Goal: Task Accomplishment & Management: Manage account settings

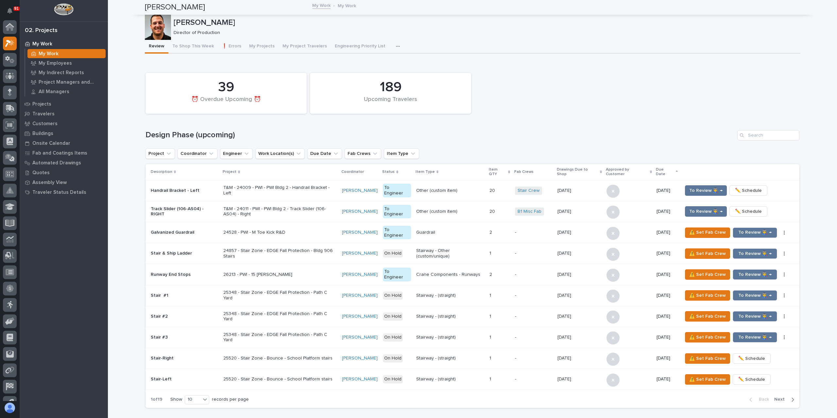
scroll to position [18, 0]
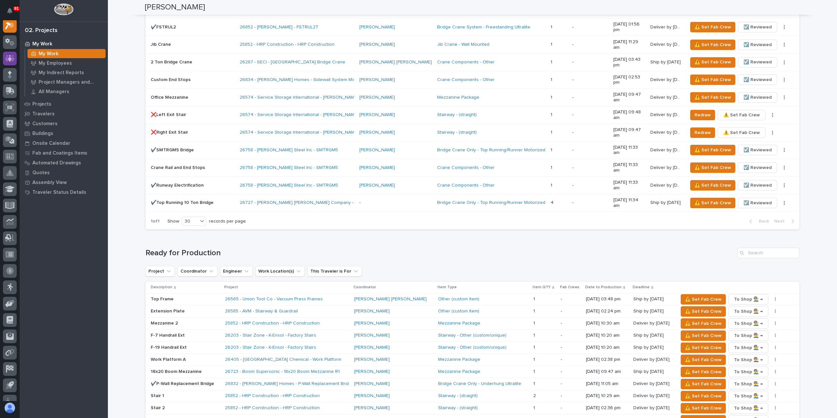
click at [9, 65] on div at bounding box center [10, 59] width 14 height 14
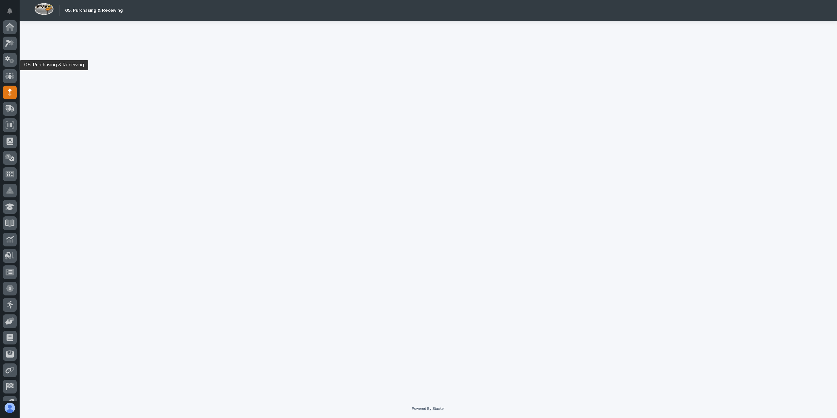
scroll to position [27, 0]
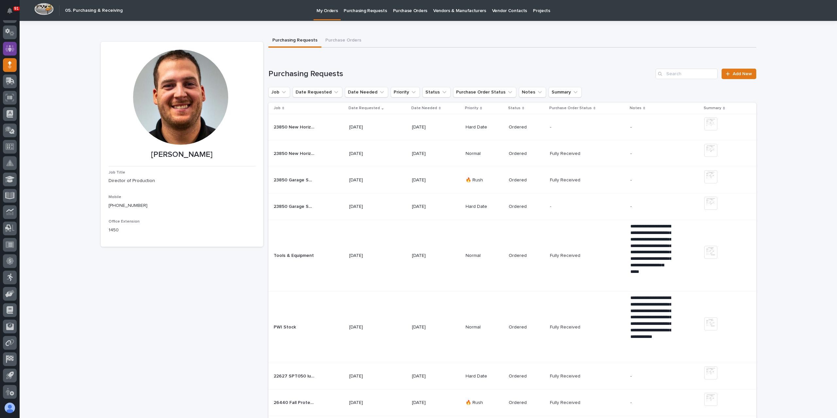
click at [14, 51] on icon at bounding box center [9, 49] width 9 height 8
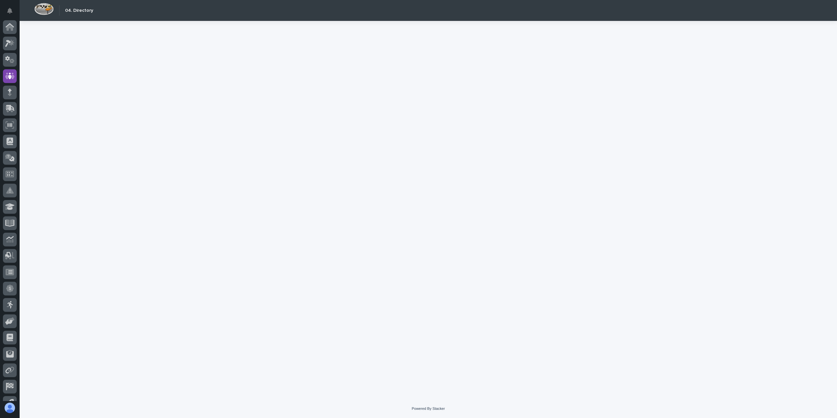
scroll to position [27, 0]
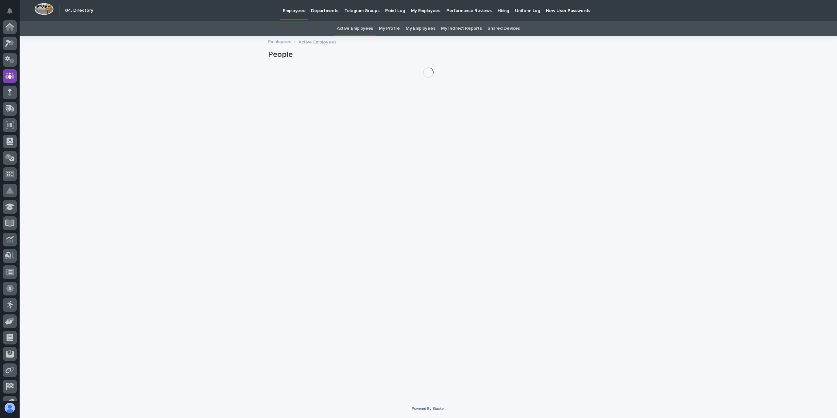
scroll to position [27, 0]
click at [383, 29] on link "My Profile" at bounding box center [389, 28] width 21 height 15
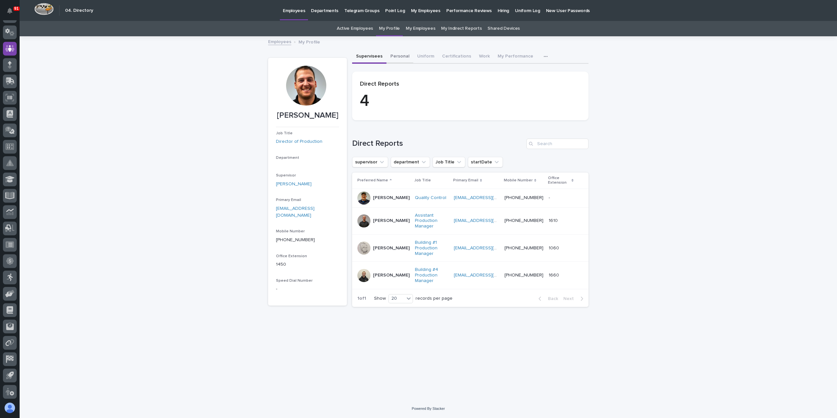
drag, startPoint x: 393, startPoint y: 62, endPoint x: 396, endPoint y: 64, distance: 4.2
click at [393, 62] on button "Personal" at bounding box center [400, 57] width 27 height 14
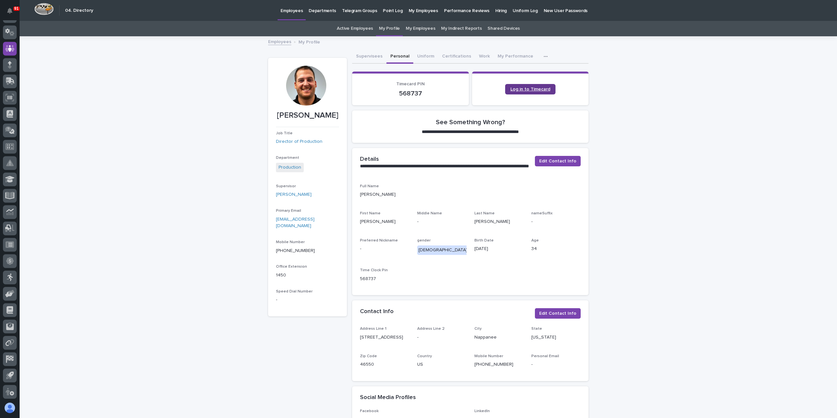
click at [526, 93] on link "Log in to Timecard" at bounding box center [530, 89] width 50 height 10
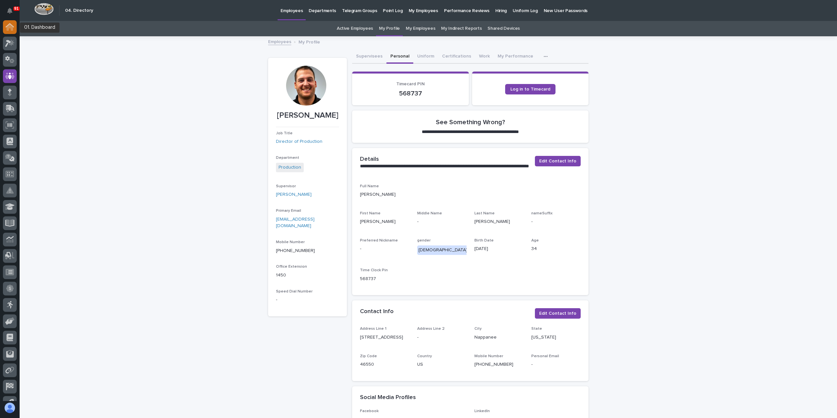
click at [12, 28] on icon at bounding box center [10, 27] width 7 height 7
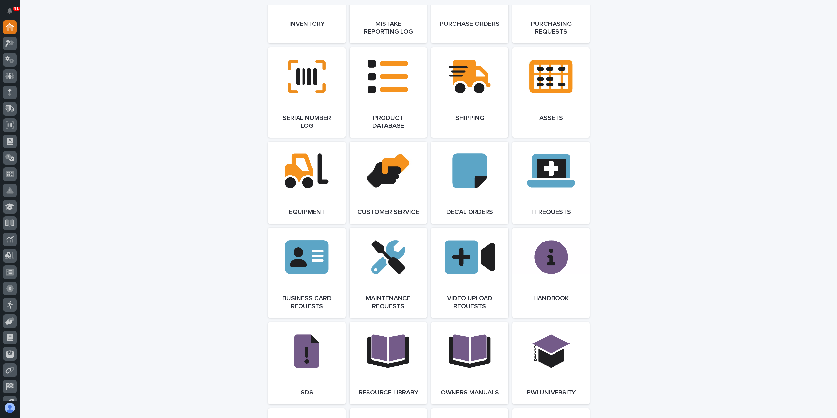
scroll to position [981, 0]
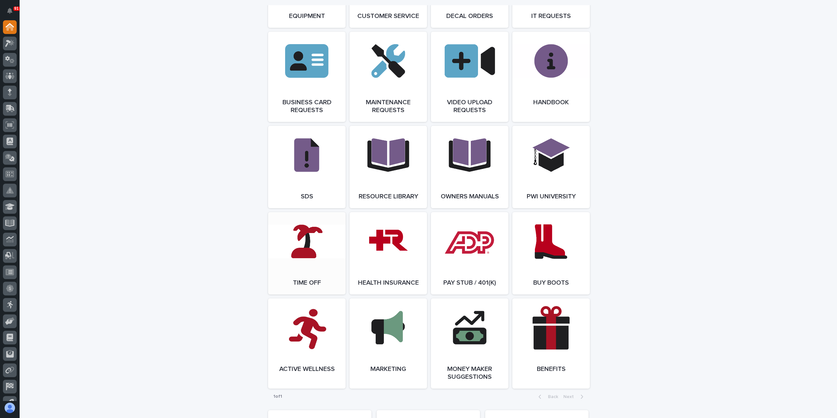
click at [321, 261] on link "Open Link" at bounding box center [307, 253] width 78 height 82
click at [11, 44] on icon at bounding box center [12, 43] width 6 height 7
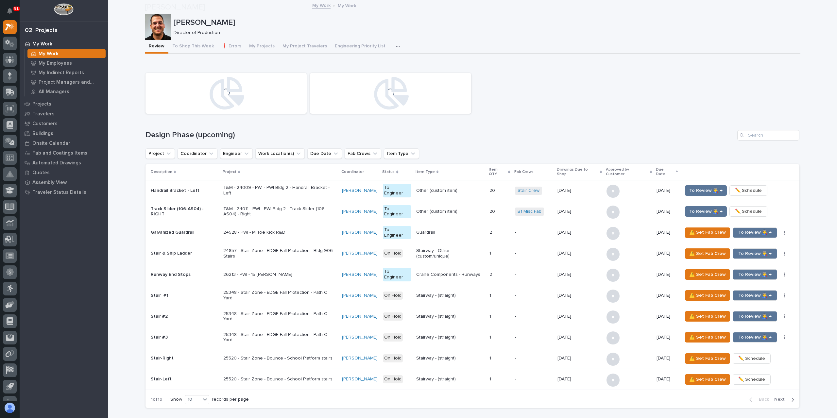
scroll to position [327, 0]
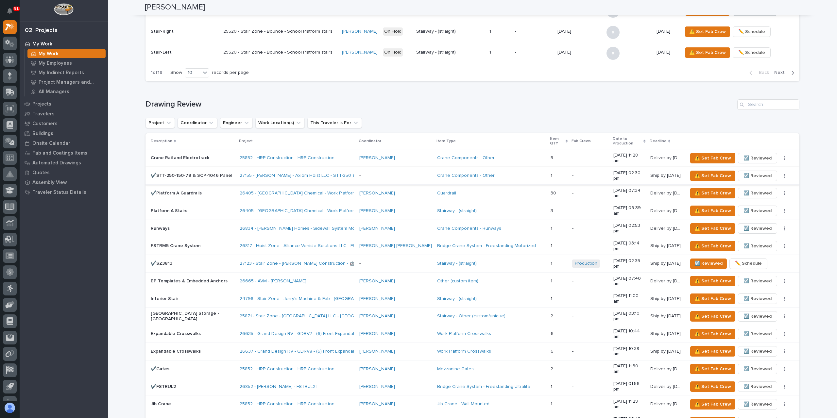
click at [744, 172] on span "☑️ Reviewed" at bounding box center [758, 176] width 28 height 8
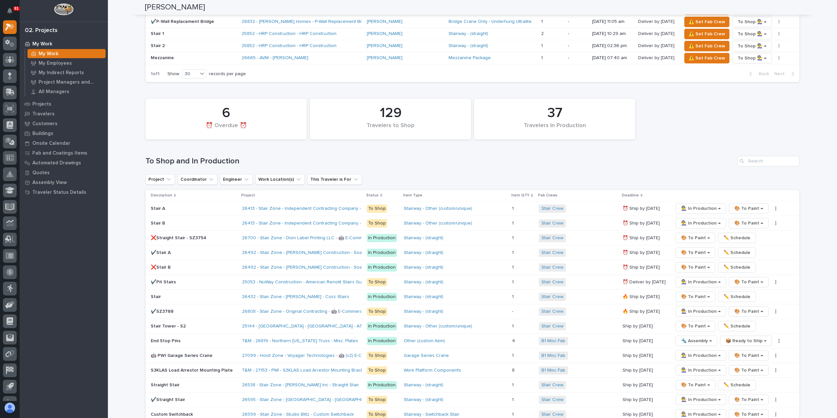
scroll to position [1047, 0]
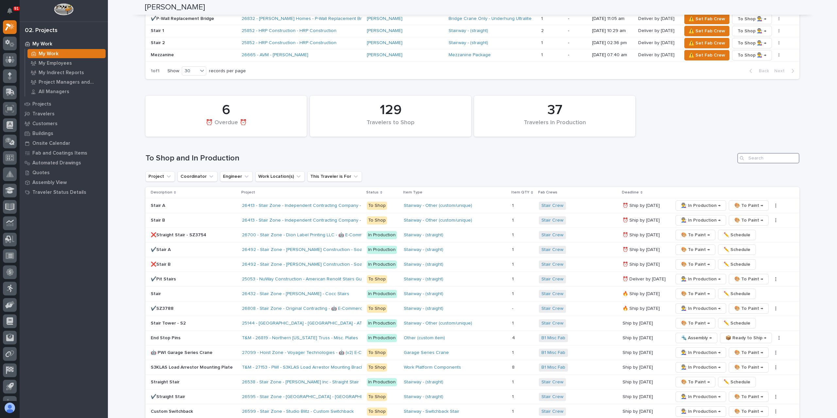
click at [758, 153] on input "Search" at bounding box center [769, 158] width 62 height 10
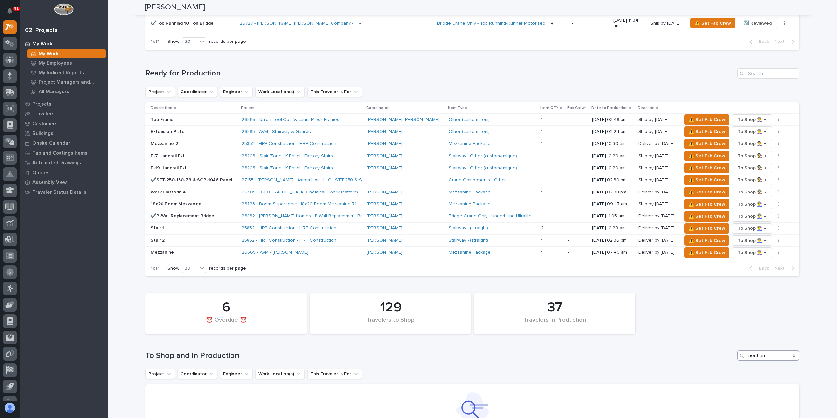
scroll to position [842, 0]
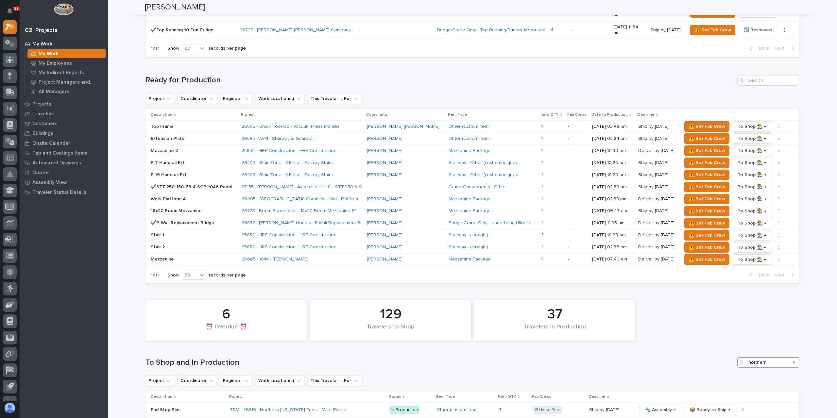
type input "northern"
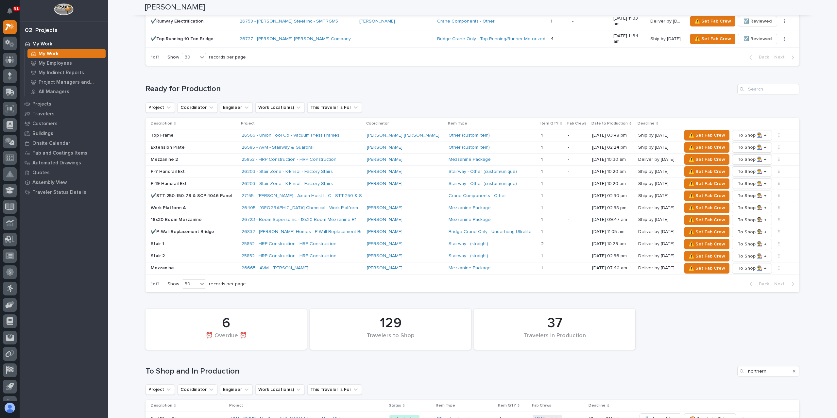
click at [793, 370] on icon "Search" at bounding box center [794, 372] width 3 height 4
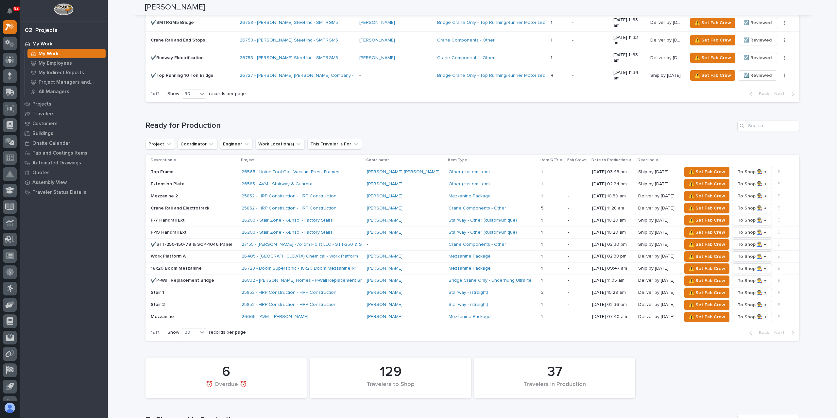
scroll to position [764, 0]
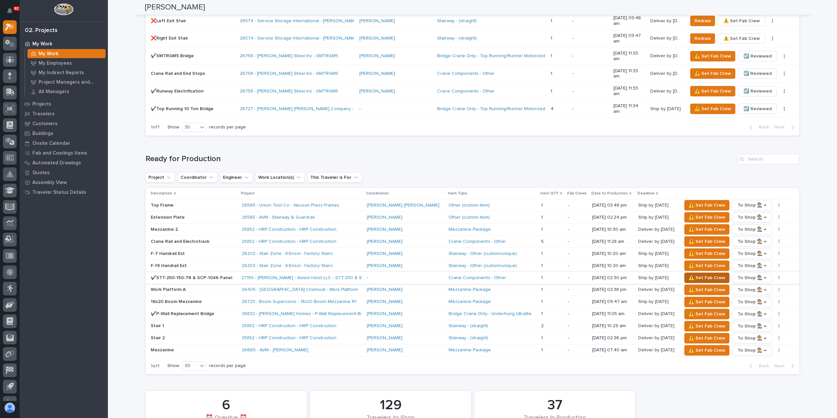
click at [689, 274] on span "⚠️ Set Fab Crew" at bounding box center [707, 278] width 37 height 8
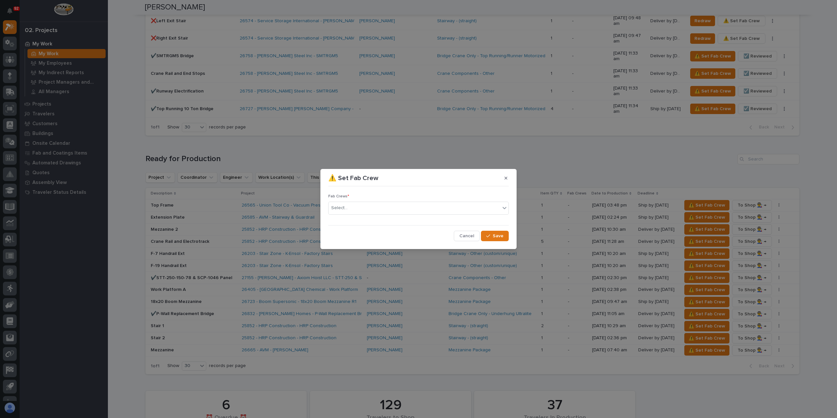
click at [368, 214] on div "Select..." at bounding box center [418, 208] width 181 height 13
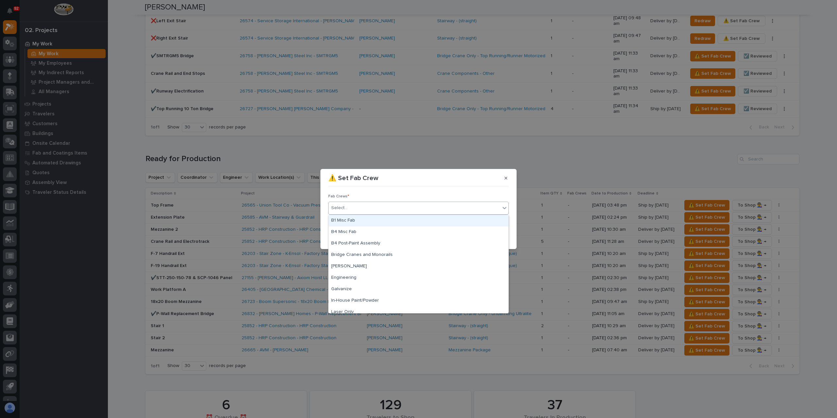
click at [358, 220] on div "B1 Misc Fab" at bounding box center [419, 220] width 180 height 11
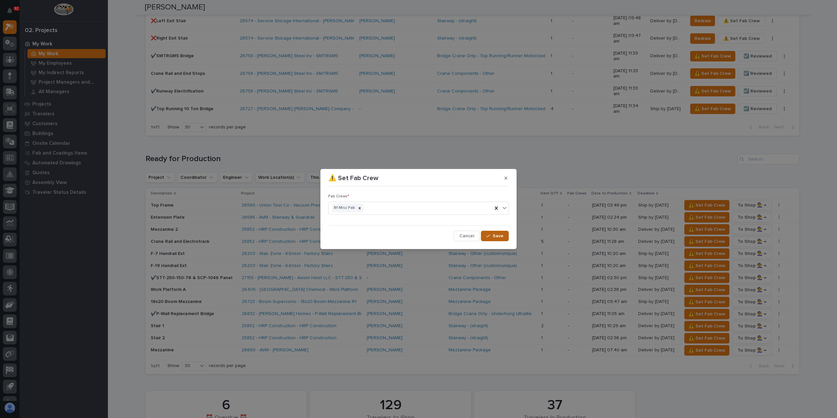
click at [490, 236] on icon "button" at bounding box center [488, 236] width 4 height 3
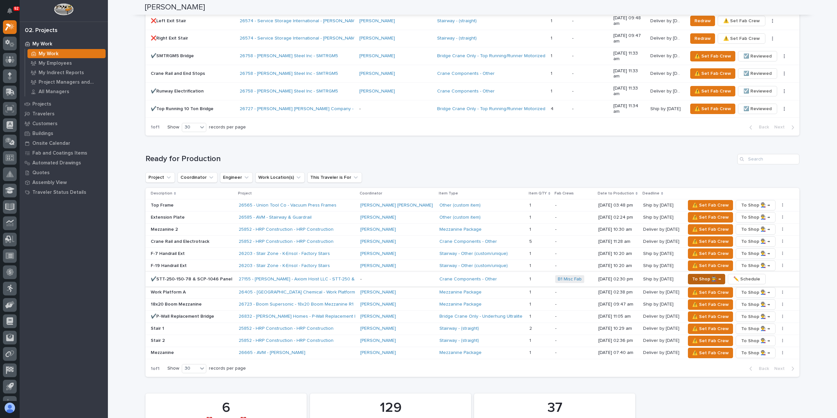
click at [693, 275] on span "To Shop 👨‍🏭 →" at bounding box center [707, 279] width 29 height 8
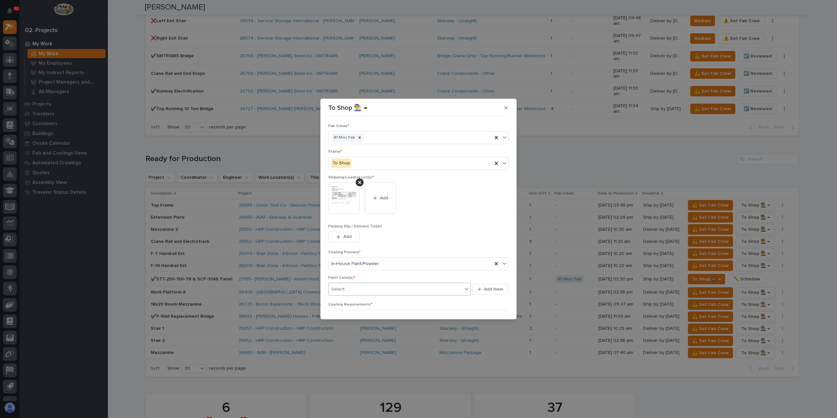
click at [355, 287] on div "Select..." at bounding box center [396, 289] width 134 height 11
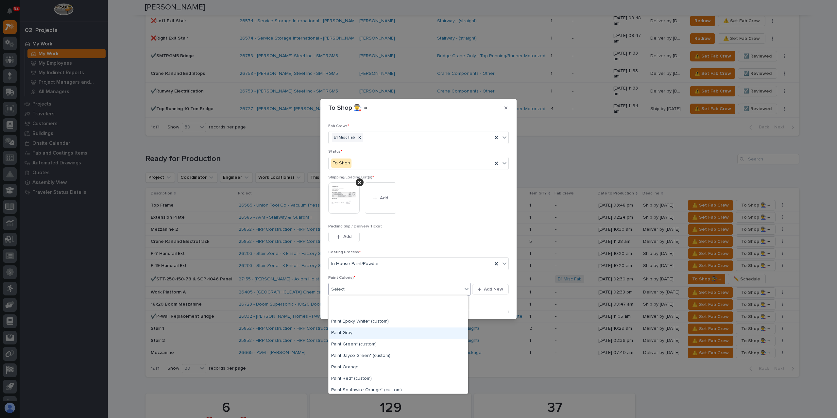
scroll to position [164, 0]
click at [355, 353] on div "Prime Gray" at bounding box center [398, 355] width 139 height 11
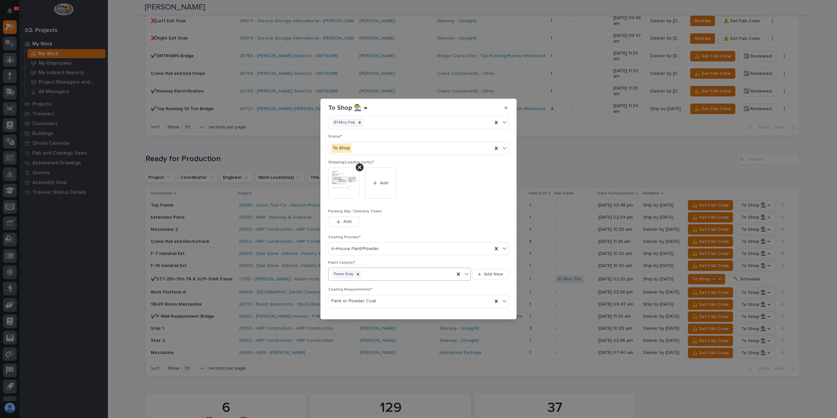
scroll to position [35, 0]
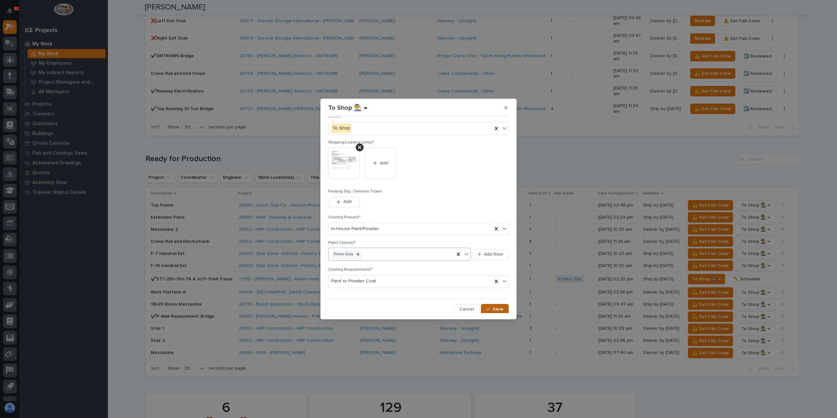
click at [498, 307] on span "Save" at bounding box center [498, 310] width 11 height 6
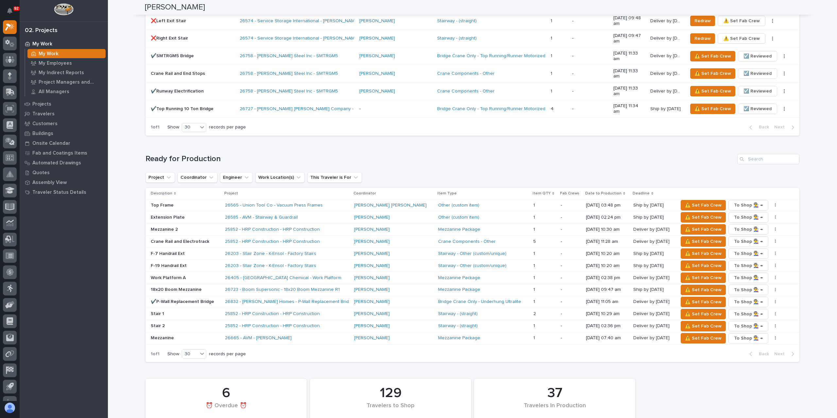
type input "27150"
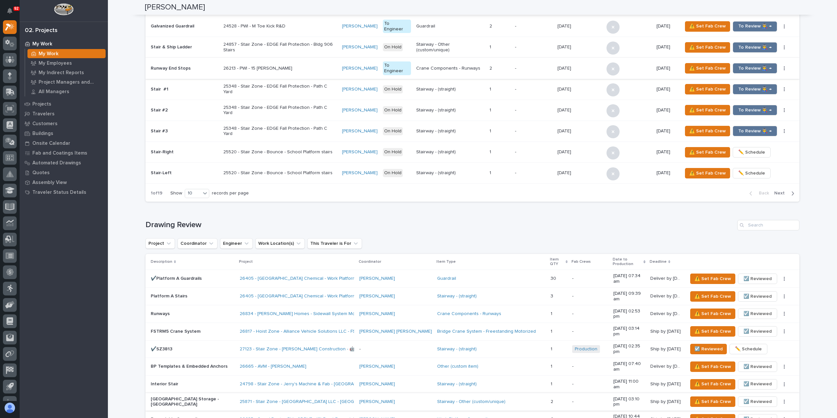
scroll to position [76, 0]
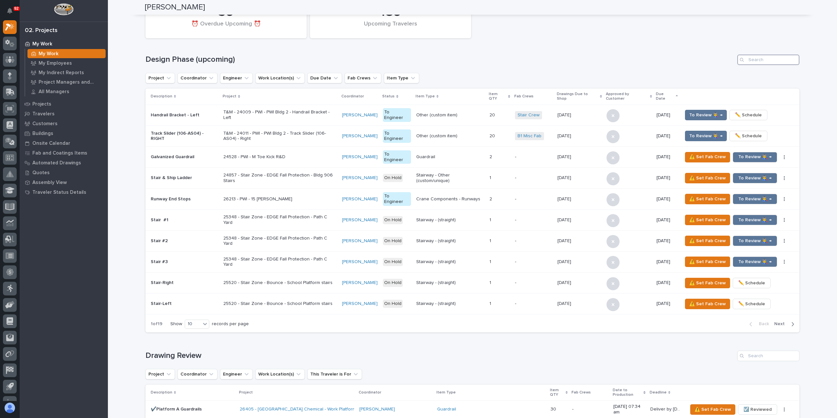
click at [759, 57] on input "Search" at bounding box center [769, 60] width 62 height 10
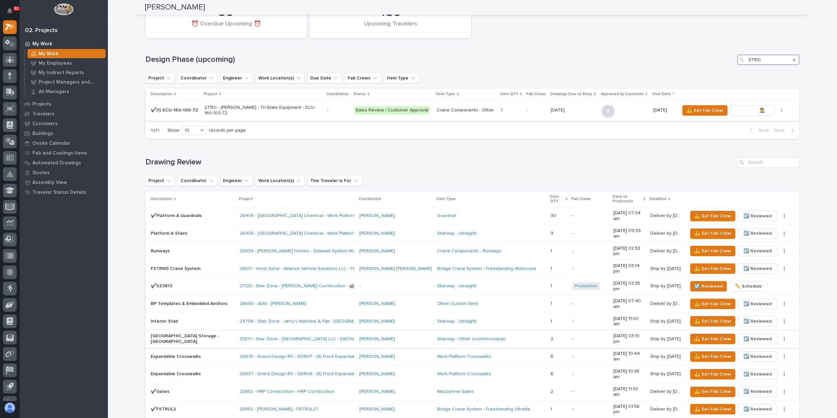
type input "27150"
click at [748, 108] on span "To Review 👨‍🏭 →" at bounding box center [752, 111] width 33 height 8
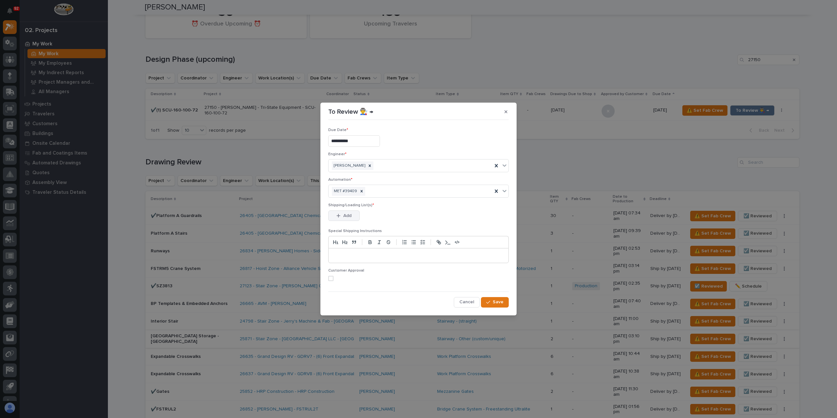
click at [353, 218] on button "Add" at bounding box center [343, 216] width 31 height 10
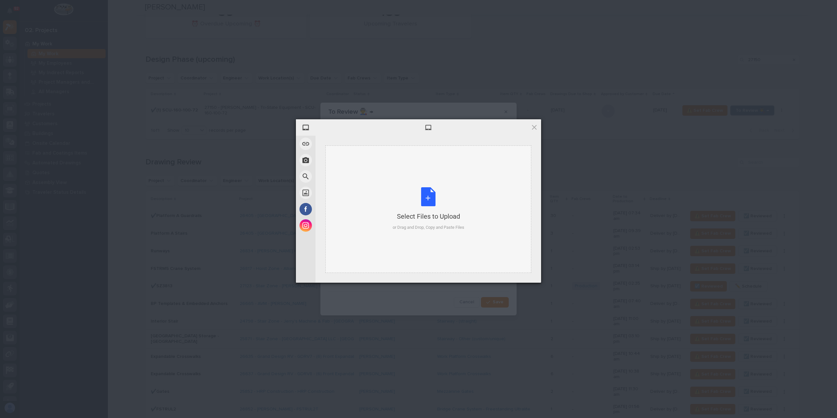
click at [372, 202] on div "Select Files to Upload or Drag and Drop, Copy and Paste Files" at bounding box center [429, 210] width 206 height 128
click at [522, 271] on span "Upload 1" at bounding box center [521, 274] width 33 height 12
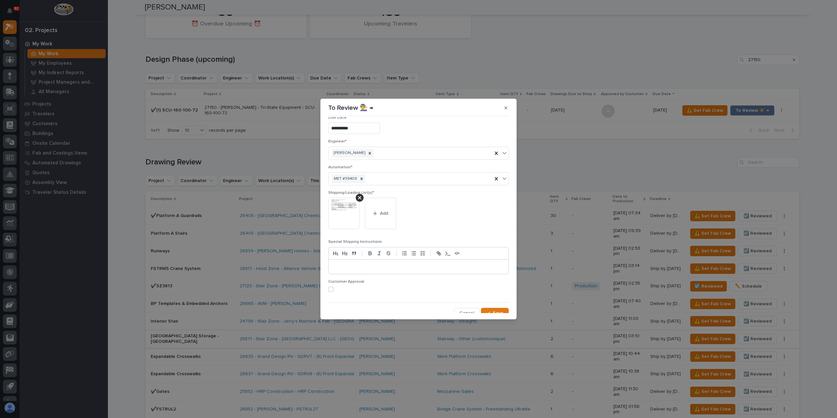
scroll to position [13, 0]
click at [498, 308] on span "Save" at bounding box center [498, 309] width 11 height 6
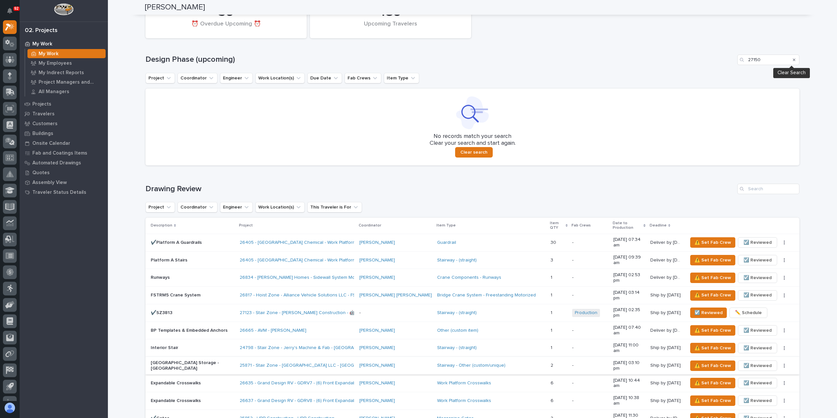
click at [793, 59] on icon "Search" at bounding box center [794, 60] width 3 height 3
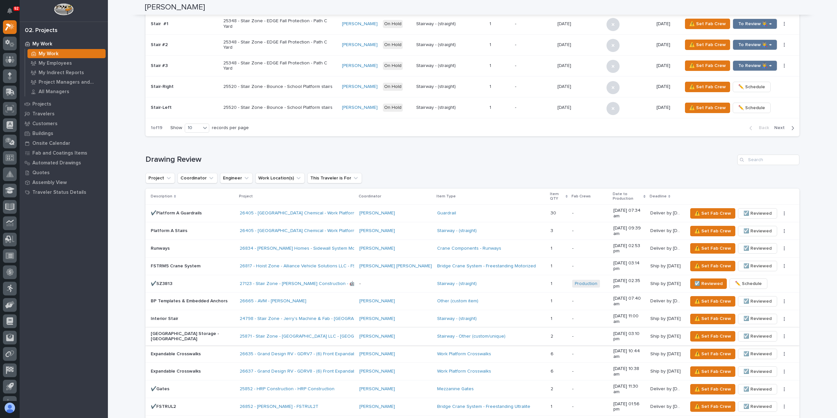
scroll to position [370, 0]
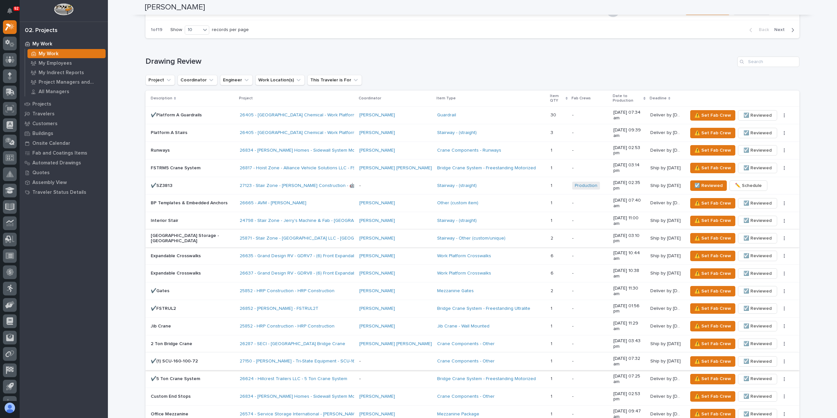
click at [744, 358] on span "☑️ Reviewed" at bounding box center [758, 362] width 28 height 8
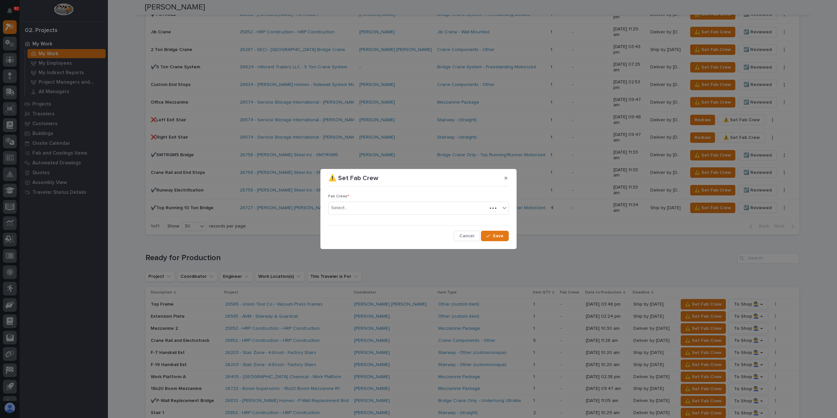
click at [363, 220] on div "Fab Crews * Select..." at bounding box center [418, 207] width 181 height 26
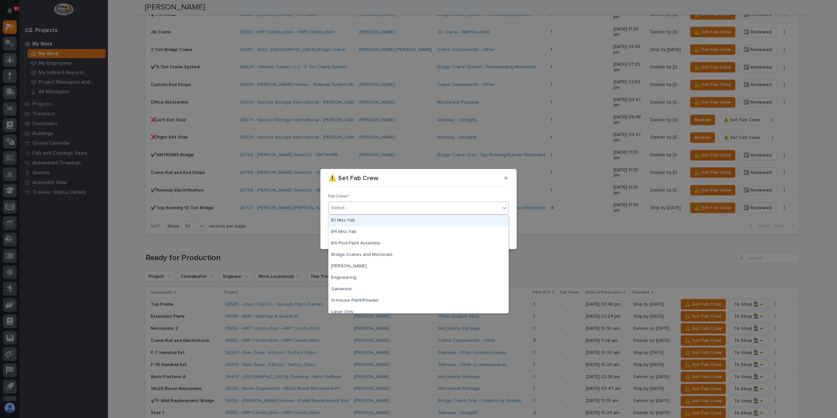
click at [368, 213] on div "Select..." at bounding box center [415, 208] width 172 height 11
drag, startPoint x: 371, startPoint y: 224, endPoint x: 379, endPoint y: 224, distance: 8.2
click at [374, 231] on div "B4 Misc Fab" at bounding box center [419, 232] width 180 height 11
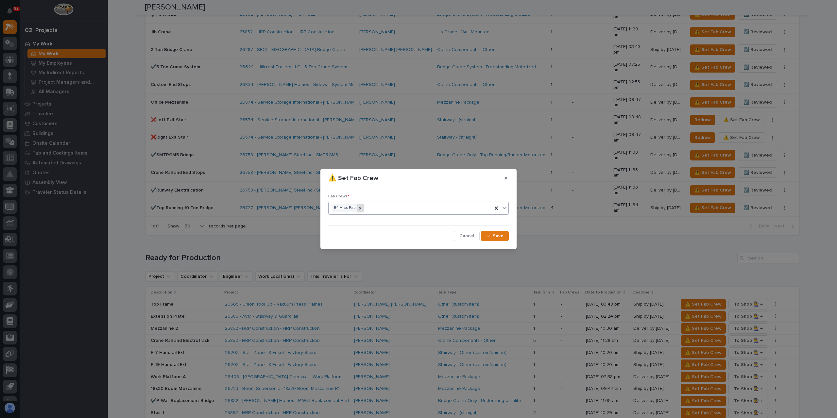
click at [357, 207] on div at bounding box center [360, 208] width 7 height 9
click at [357, 207] on div "Select..." at bounding box center [415, 208] width 172 height 11
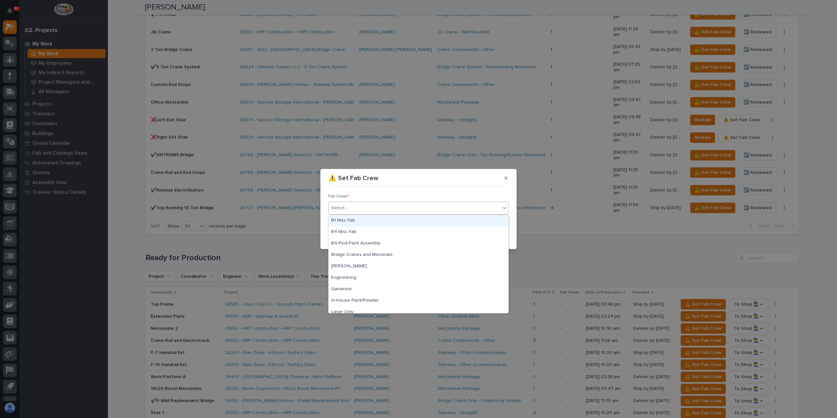
click at [352, 219] on div "B1 Misc Fab" at bounding box center [419, 220] width 180 height 11
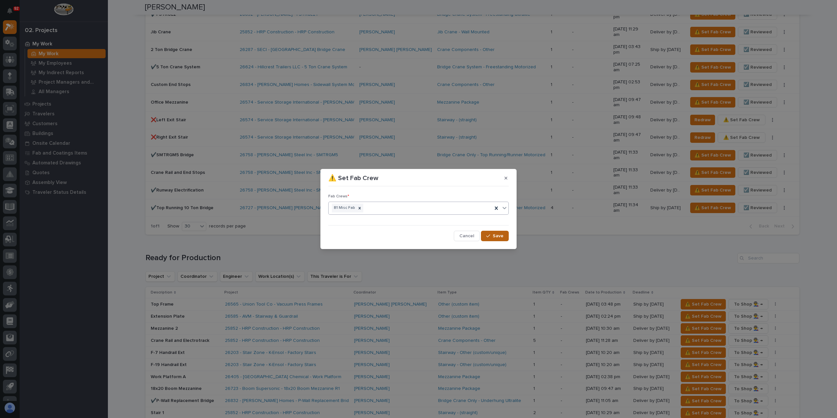
click at [484, 236] on button "Save" at bounding box center [495, 236] width 28 height 10
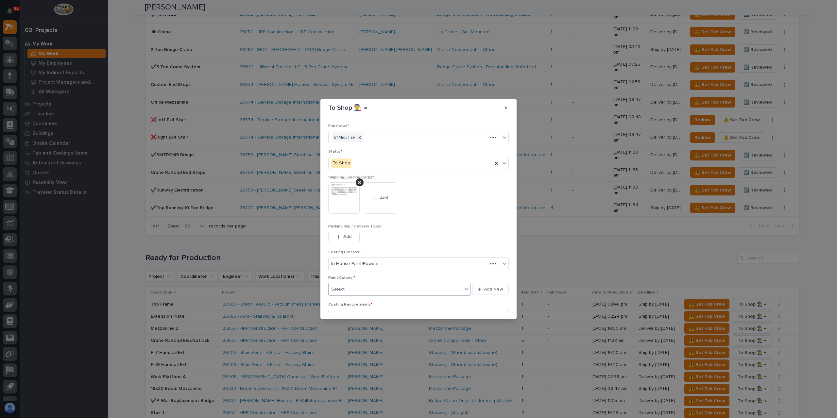
click at [354, 286] on div "Select..." at bounding box center [396, 289] width 134 height 11
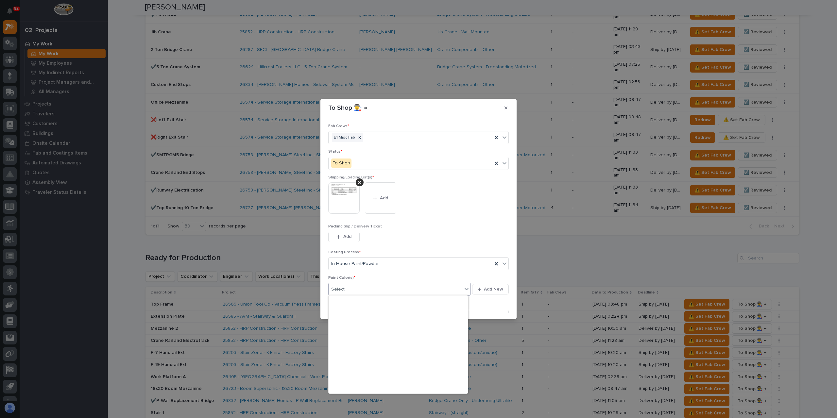
scroll to position [166, 0]
click at [346, 352] on div "Prime Gray" at bounding box center [398, 353] width 139 height 11
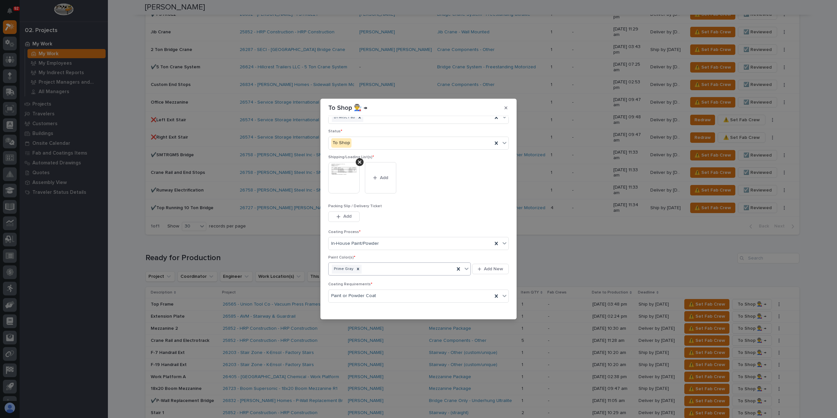
scroll to position [35, 0]
click at [486, 308] on icon "button" at bounding box center [488, 309] width 4 height 5
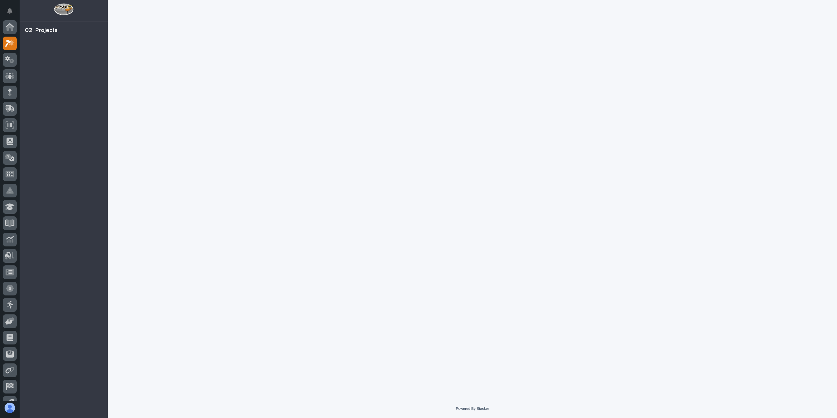
scroll to position [16, 0]
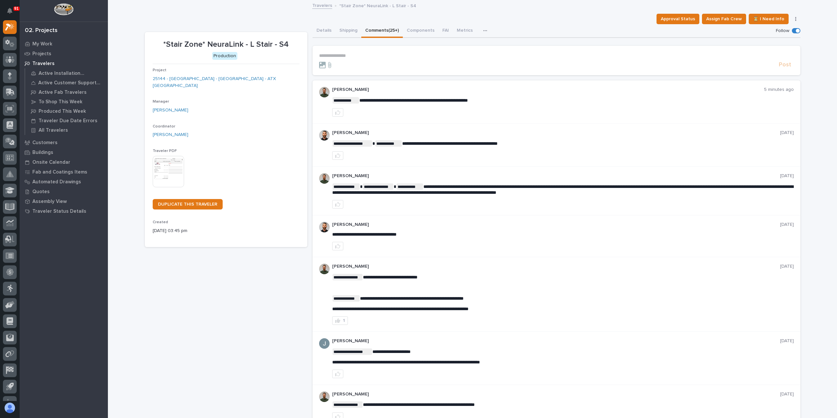
click at [340, 48] on section "**********" at bounding box center [557, 60] width 488 height 29
click at [340, 50] on section "**********" at bounding box center [557, 60] width 488 height 29
click at [340, 53] on p "**********" at bounding box center [556, 56] width 475 height 6
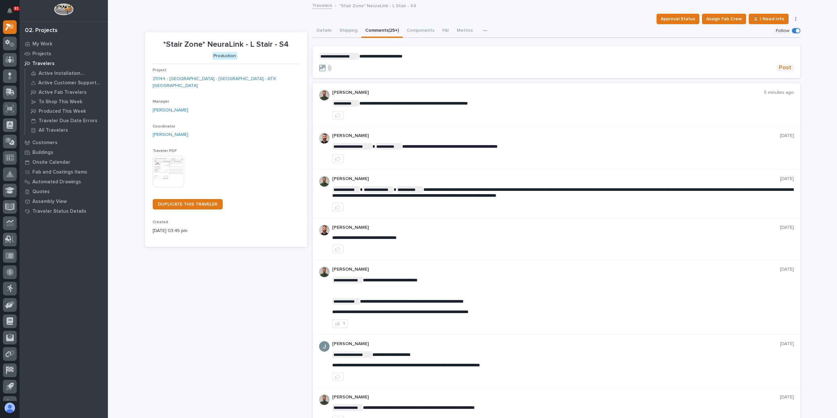
click at [779, 66] on span "Post" at bounding box center [785, 68] width 12 height 8
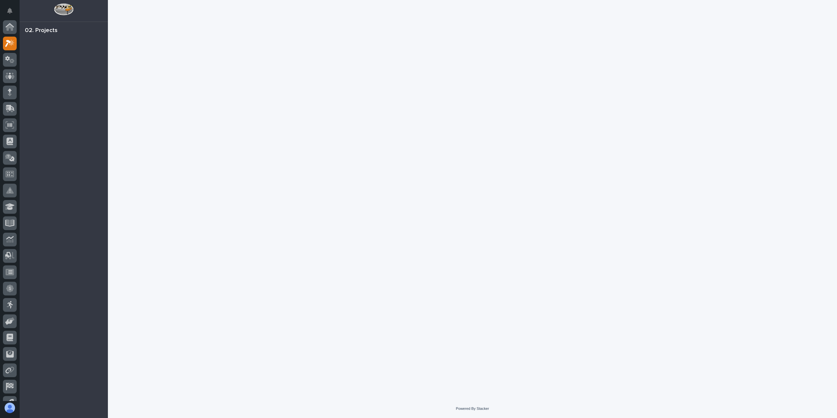
scroll to position [16, 0]
